Goal: Task Accomplishment & Management: Manage account settings

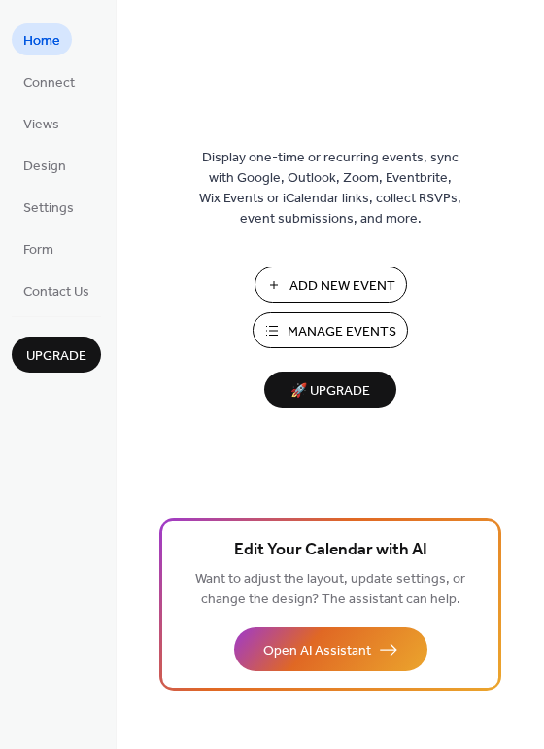
click at [329, 338] on span "Manage Events" at bounding box center [342, 332] width 109 height 20
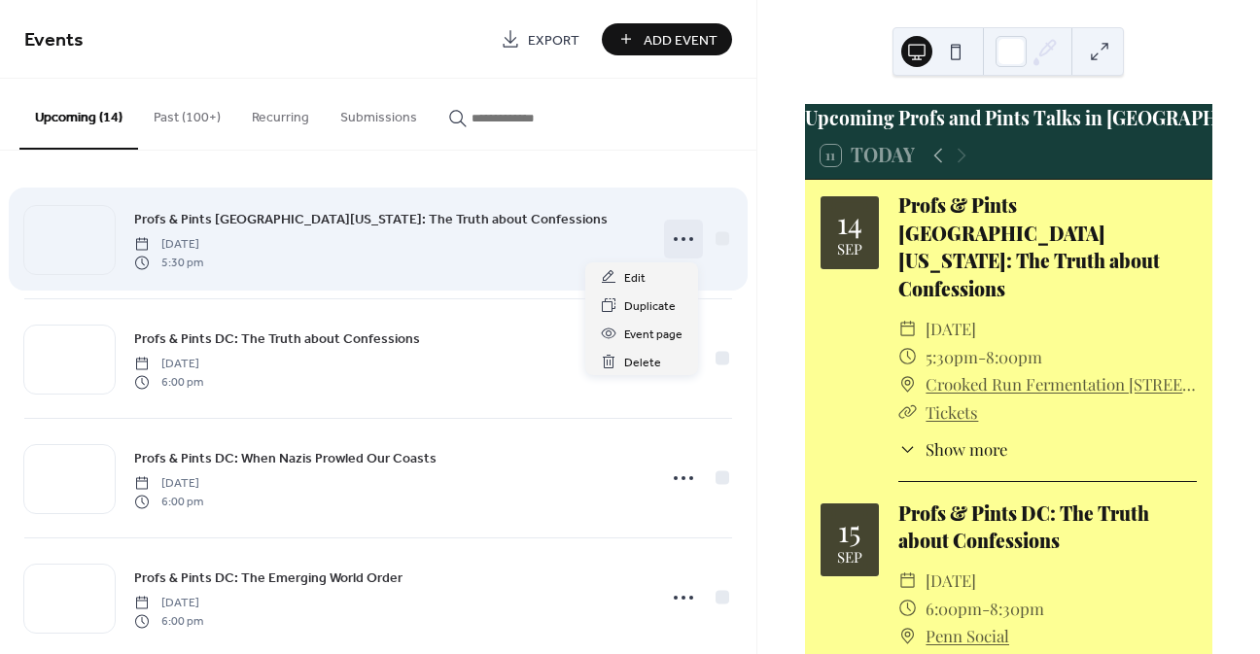
click at [674, 239] on circle at bounding box center [676, 239] width 4 height 4
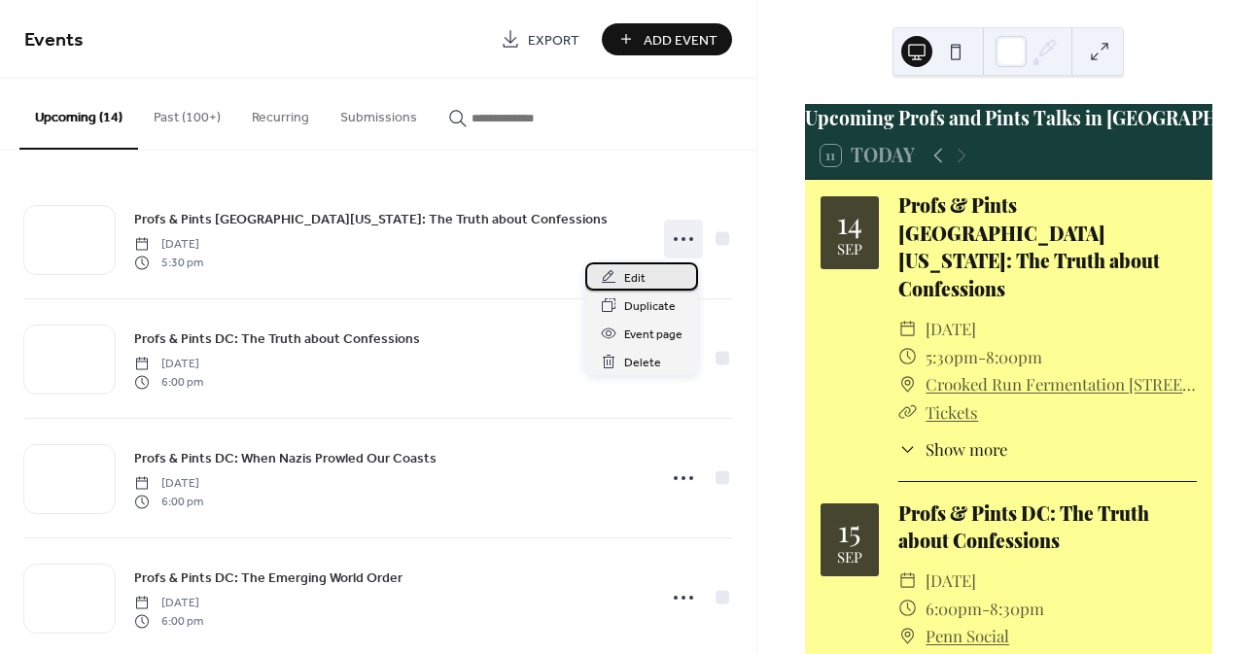
click at [655, 272] on div "Edit" at bounding box center [641, 276] width 113 height 28
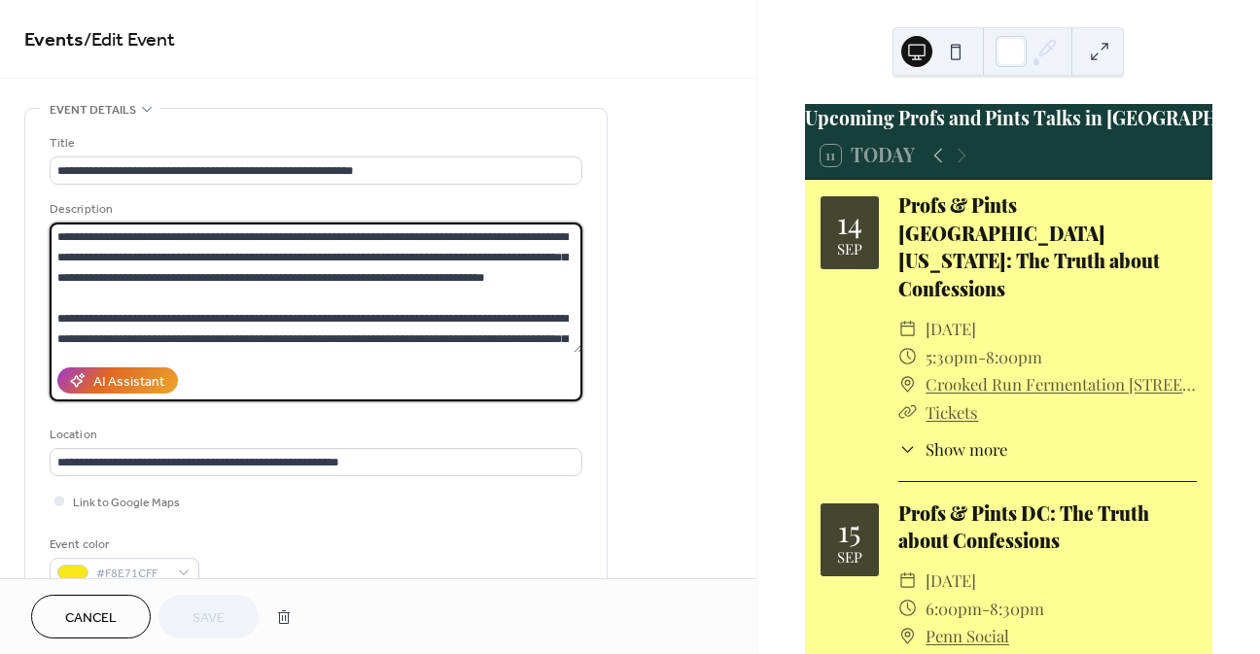
click at [110, 281] on textarea at bounding box center [316, 288] width 533 height 130
type textarea "**********"
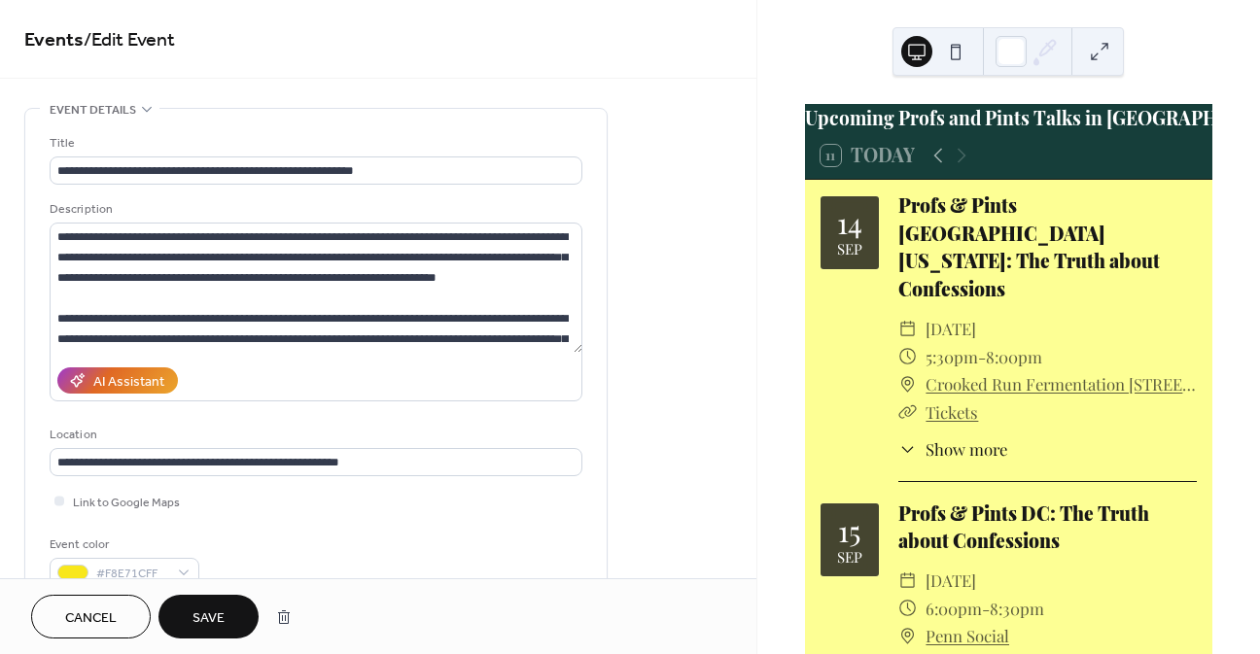
click at [211, 620] on span "Save" at bounding box center [208, 619] width 32 height 20
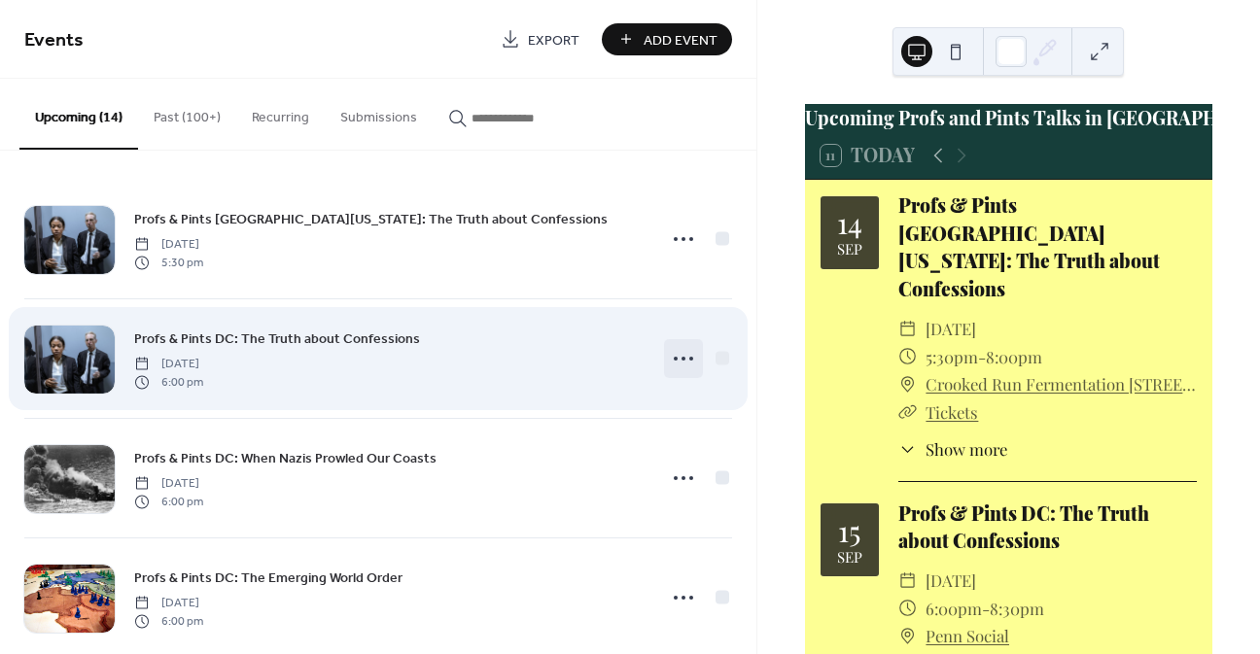
click at [668, 360] on icon at bounding box center [683, 358] width 31 height 31
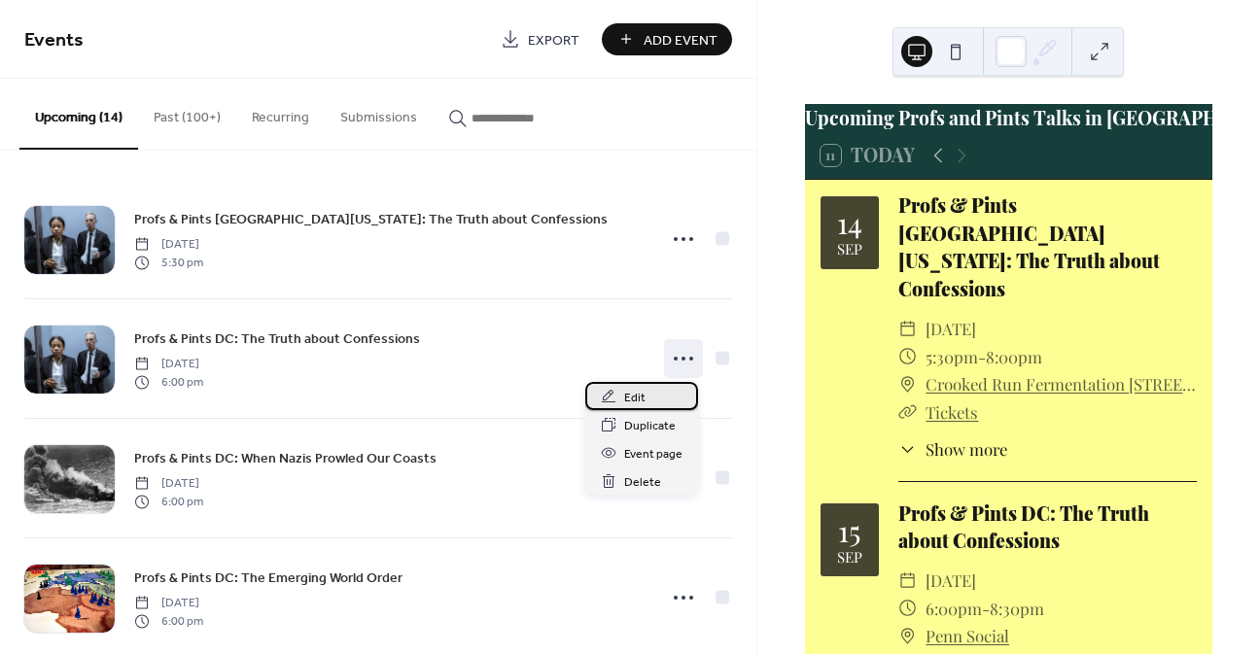
click at [629, 401] on span "Edit" at bounding box center [634, 398] width 21 height 20
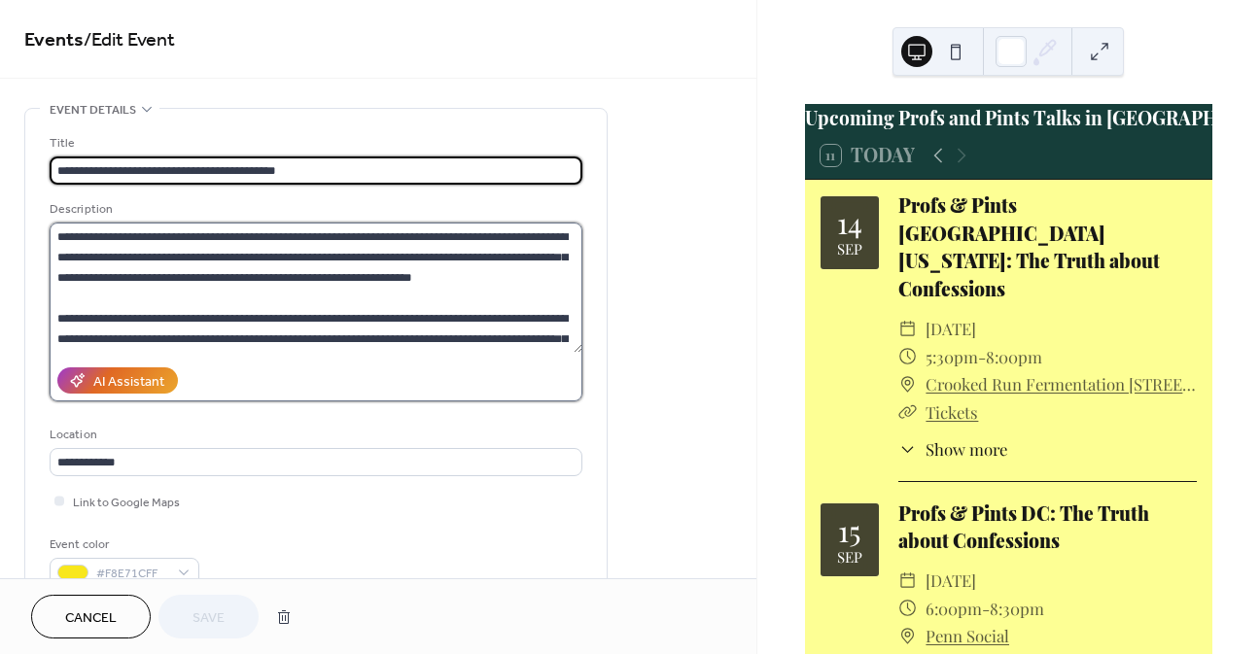
click at [496, 254] on textarea at bounding box center [316, 288] width 533 height 130
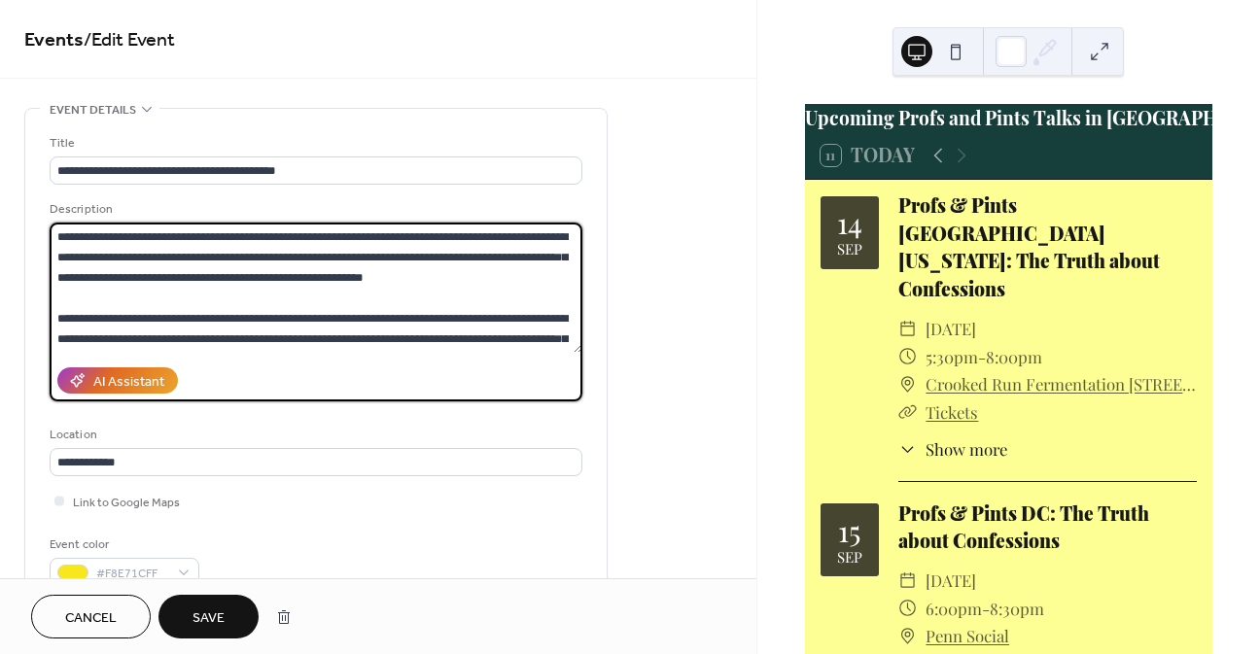
type textarea "**********"
click at [223, 609] on span "Save" at bounding box center [208, 619] width 32 height 20
